Goal: Transaction & Acquisition: Purchase product/service

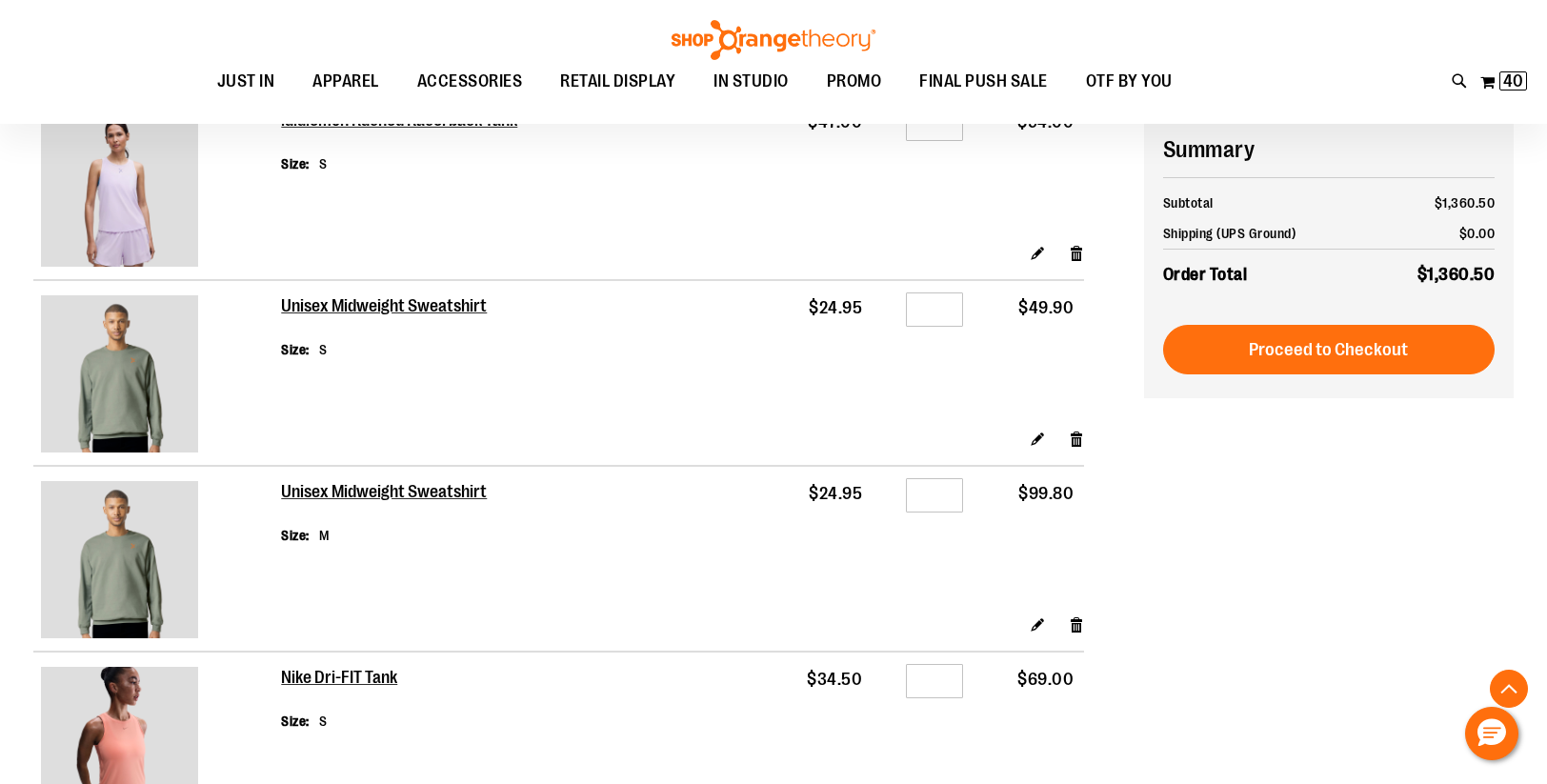
scroll to position [2156, 0]
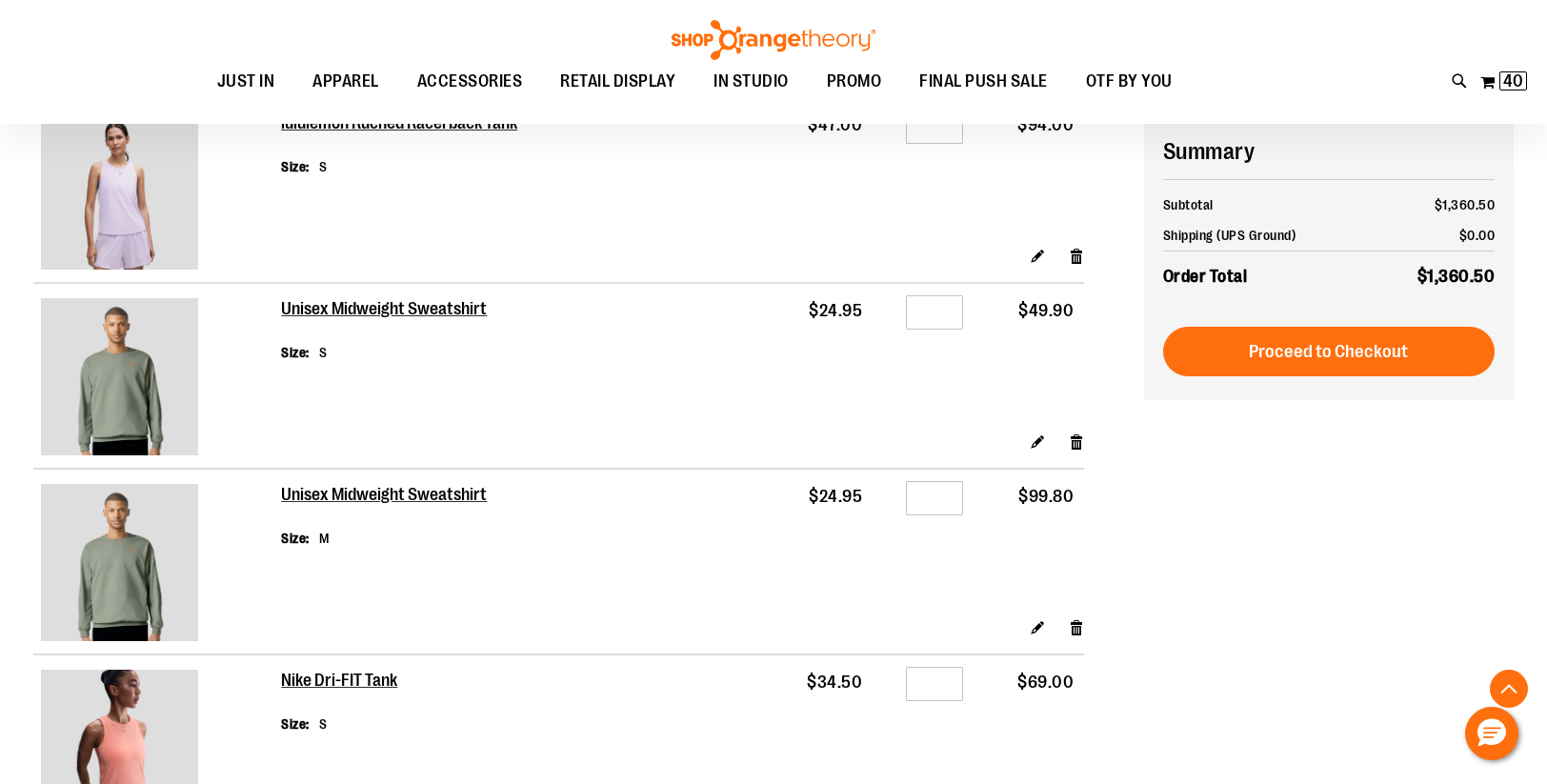
type input "**********"
click at [945, 503] on input "*" at bounding box center [935, 497] width 57 height 34
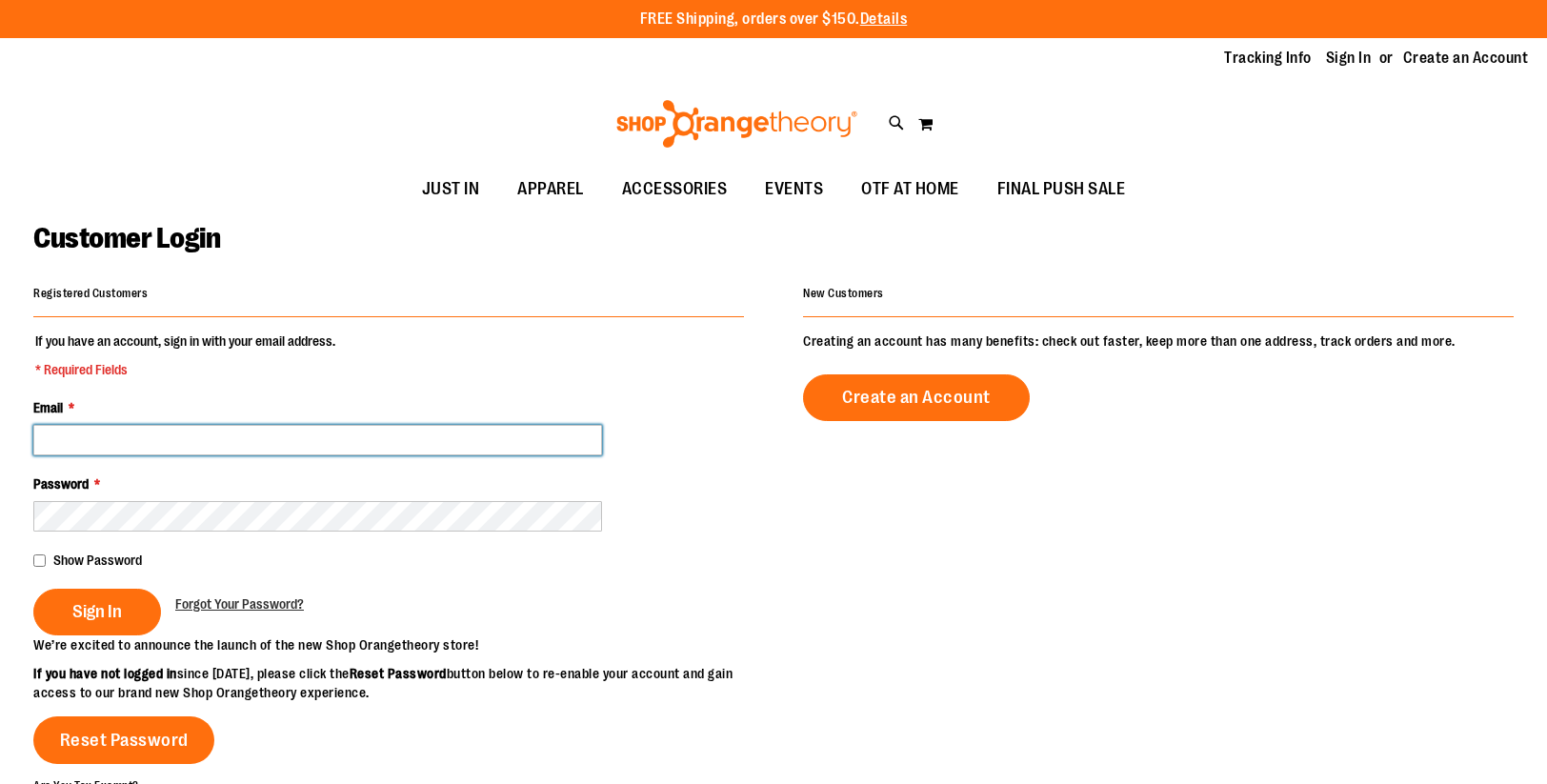
type input "**********"
